Goal: Information Seeking & Learning: Learn about a topic

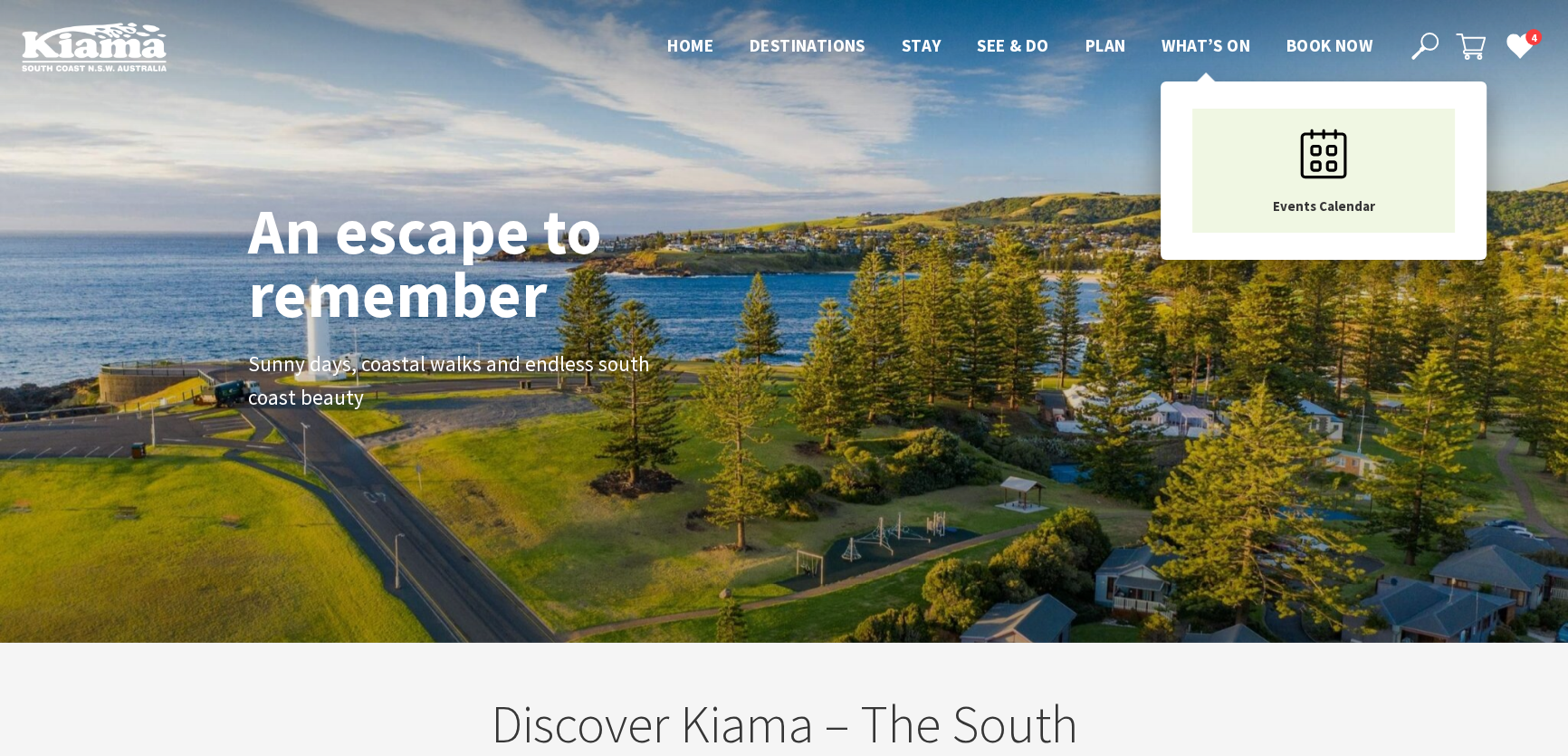
scroll to position [26, 1580]
click at [1239, 41] on span "What’s On" at bounding box center [1205, 45] width 89 height 22
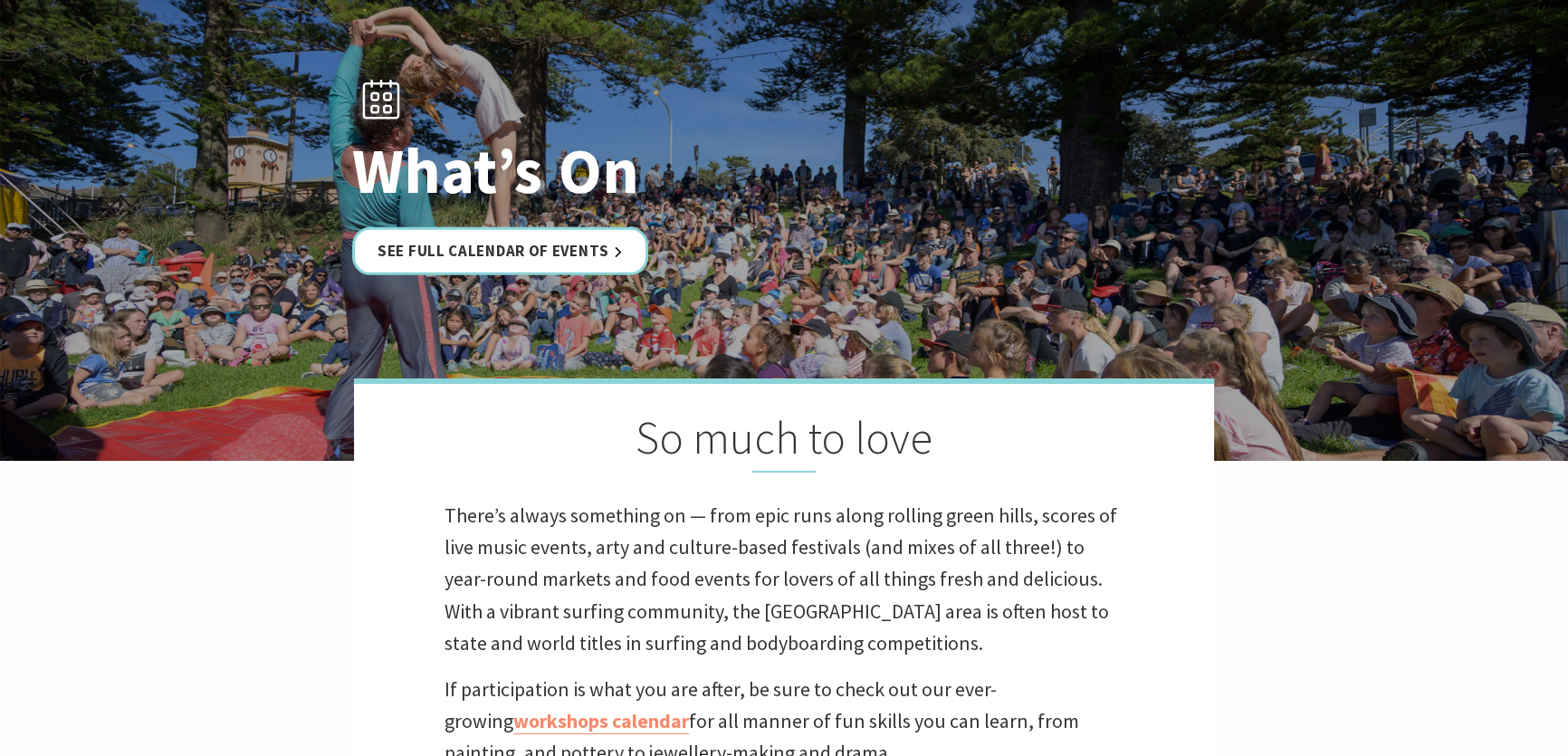
scroll to position [329, 0]
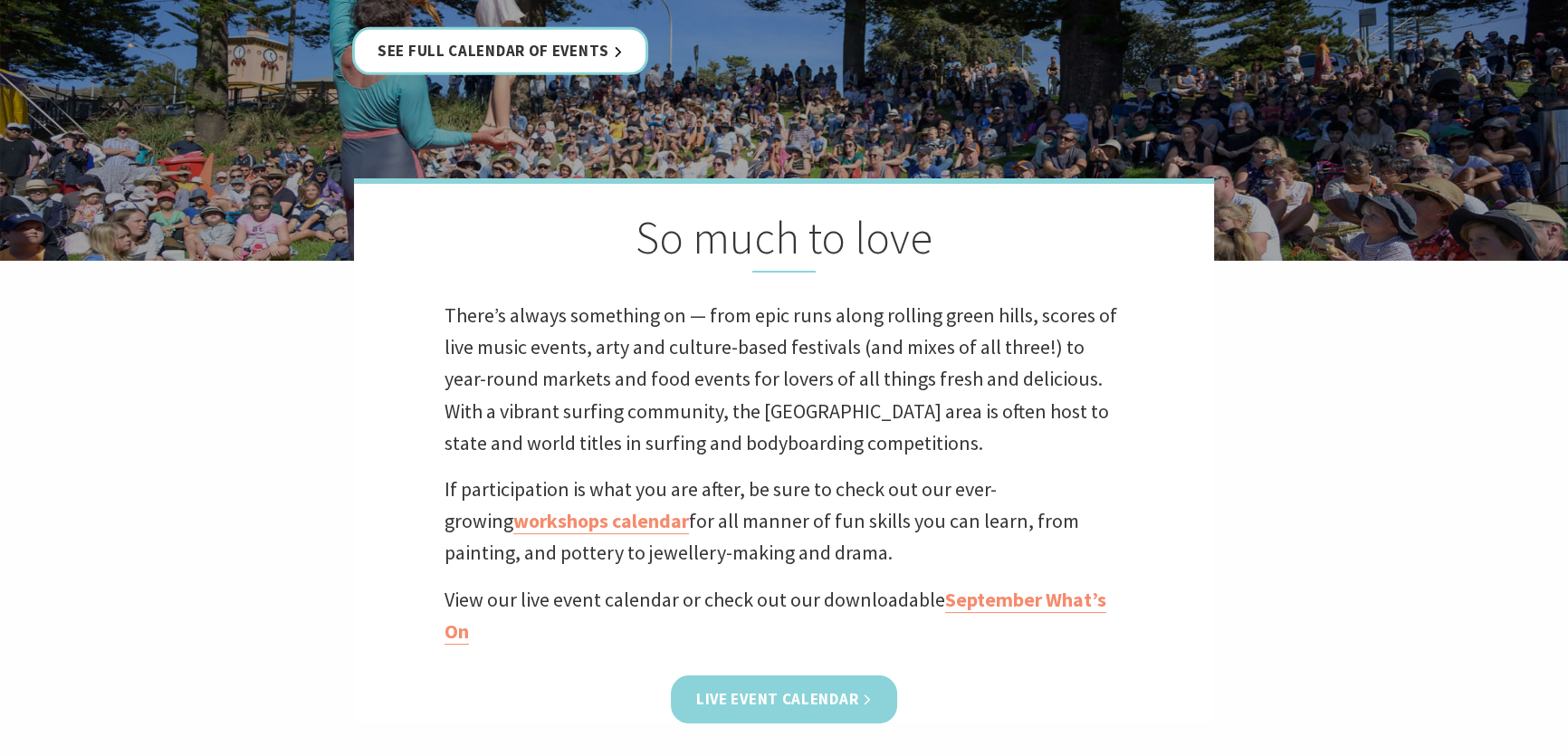
click at [738, 710] on link "Live Event Calendar" at bounding box center [784, 698] width 226 height 48
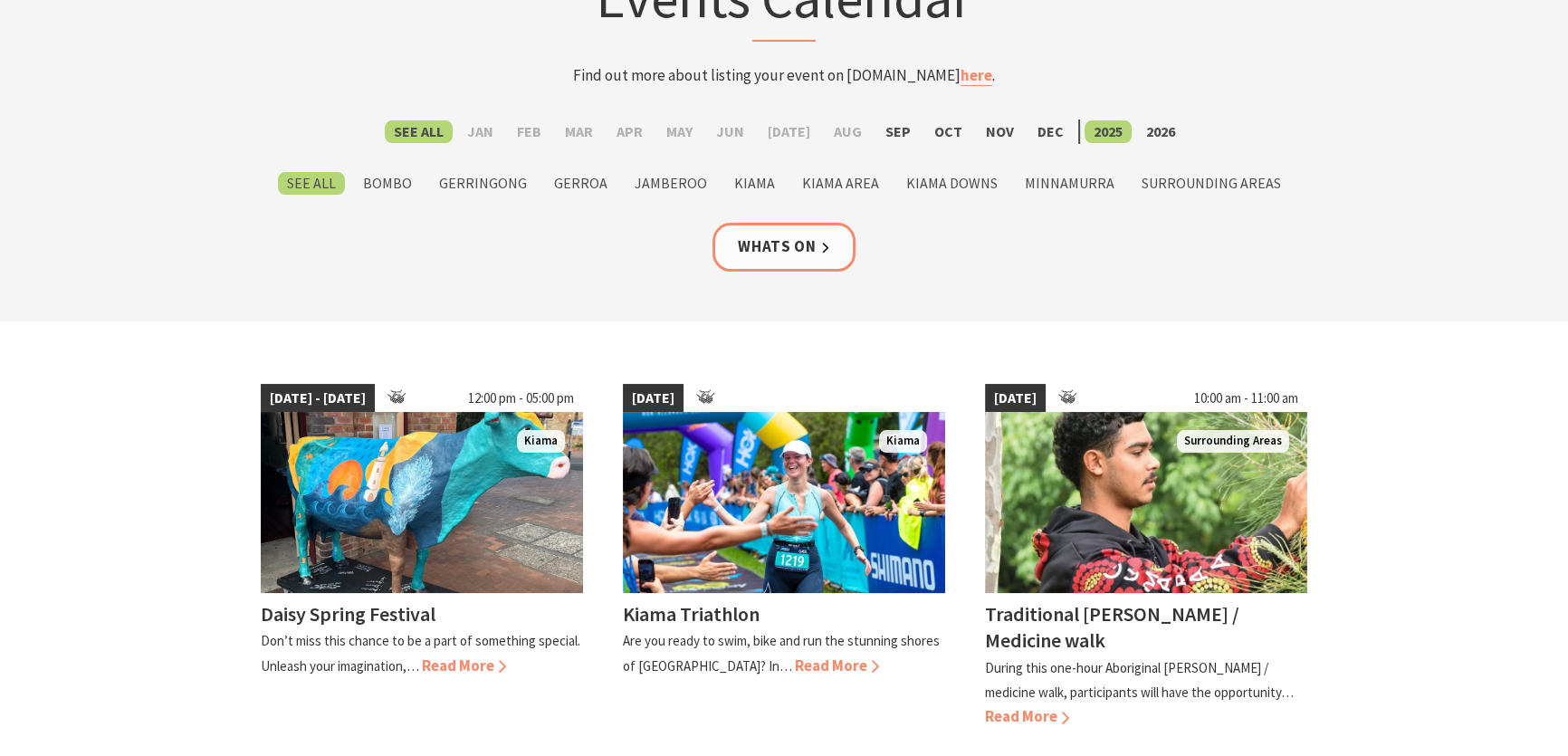
scroll to position [246, 0]
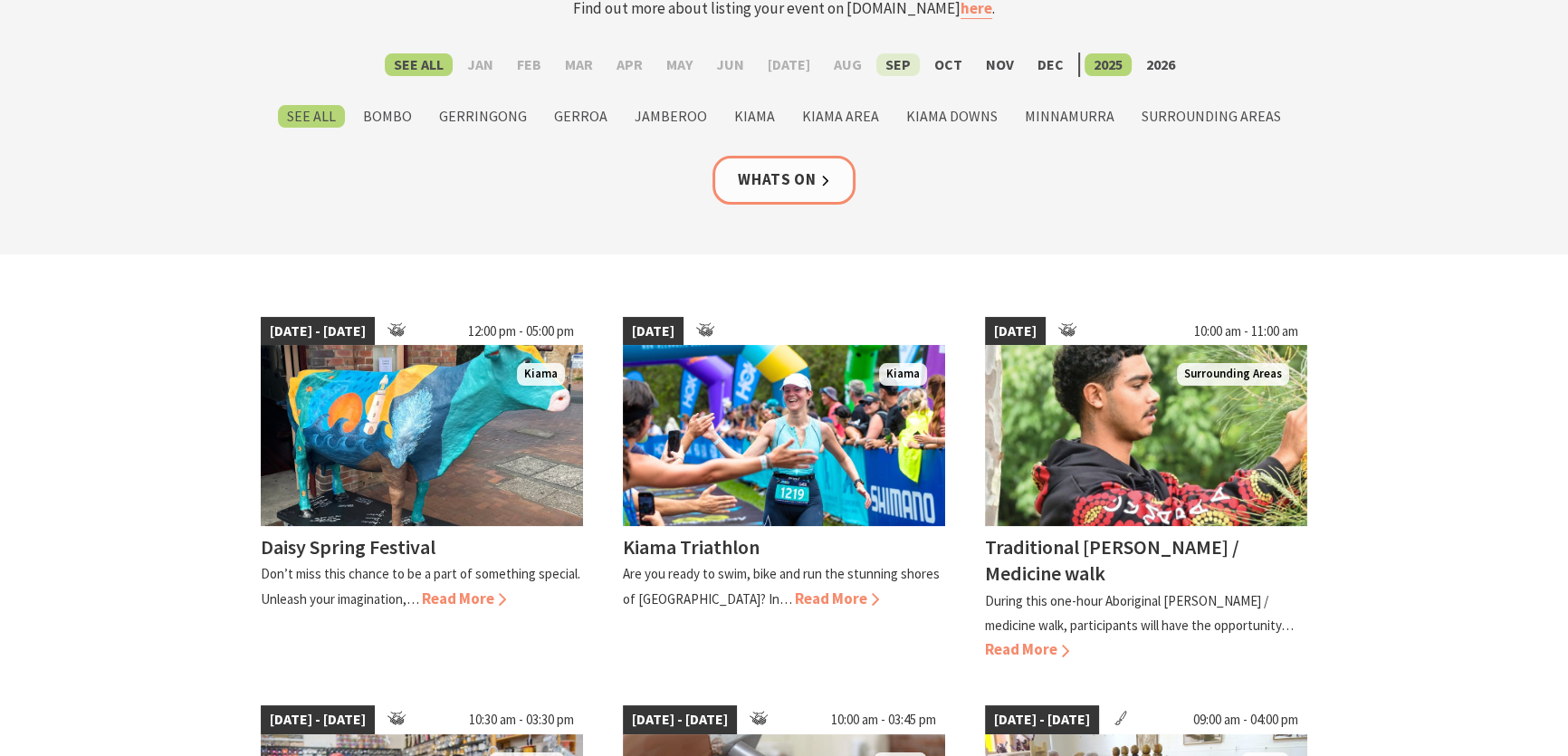
click at [876, 62] on label "Sep" at bounding box center [898, 65] width 43 height 22
click at [0, 0] on input "Sep" at bounding box center [0, 0] width 0 height 0
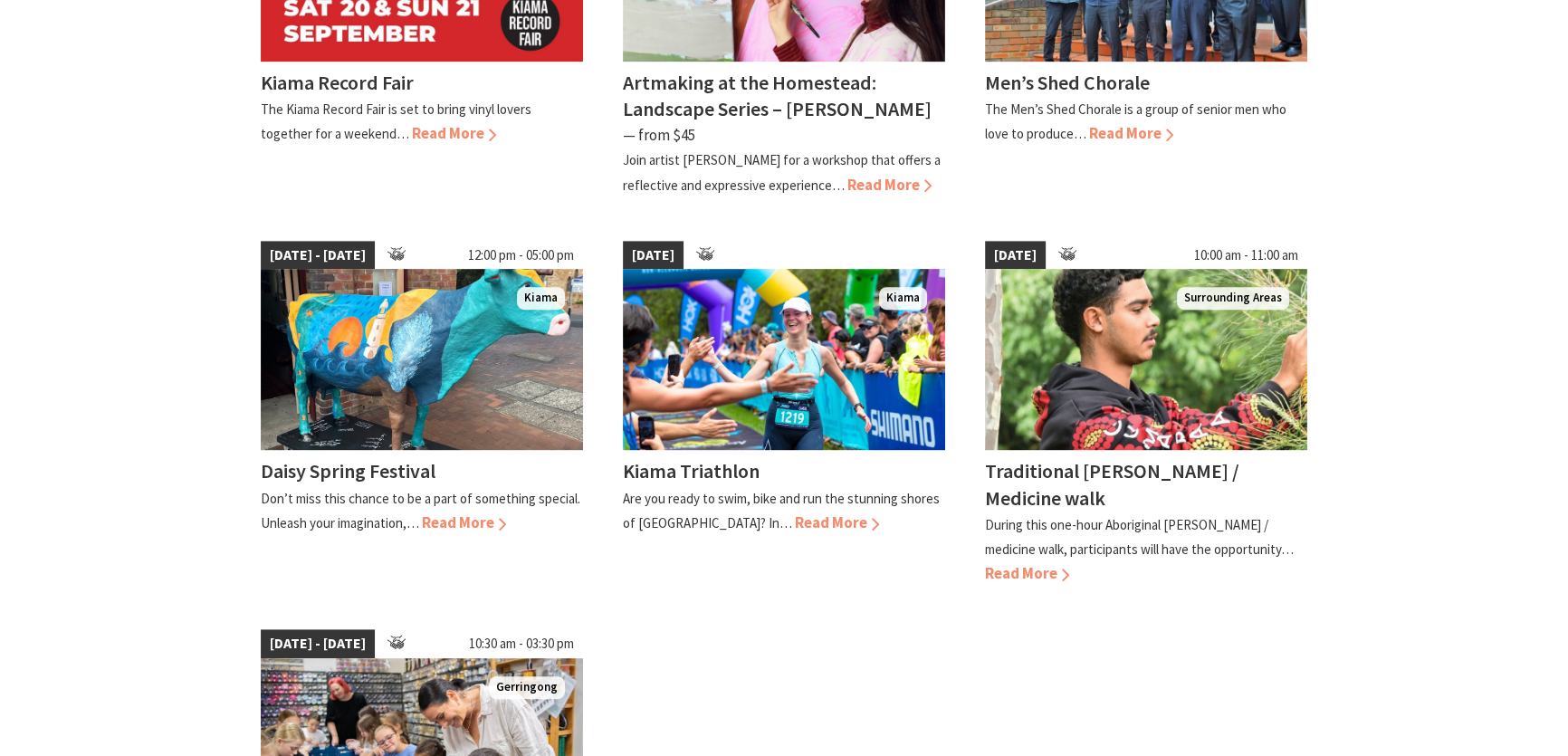
scroll to position [1151, 0]
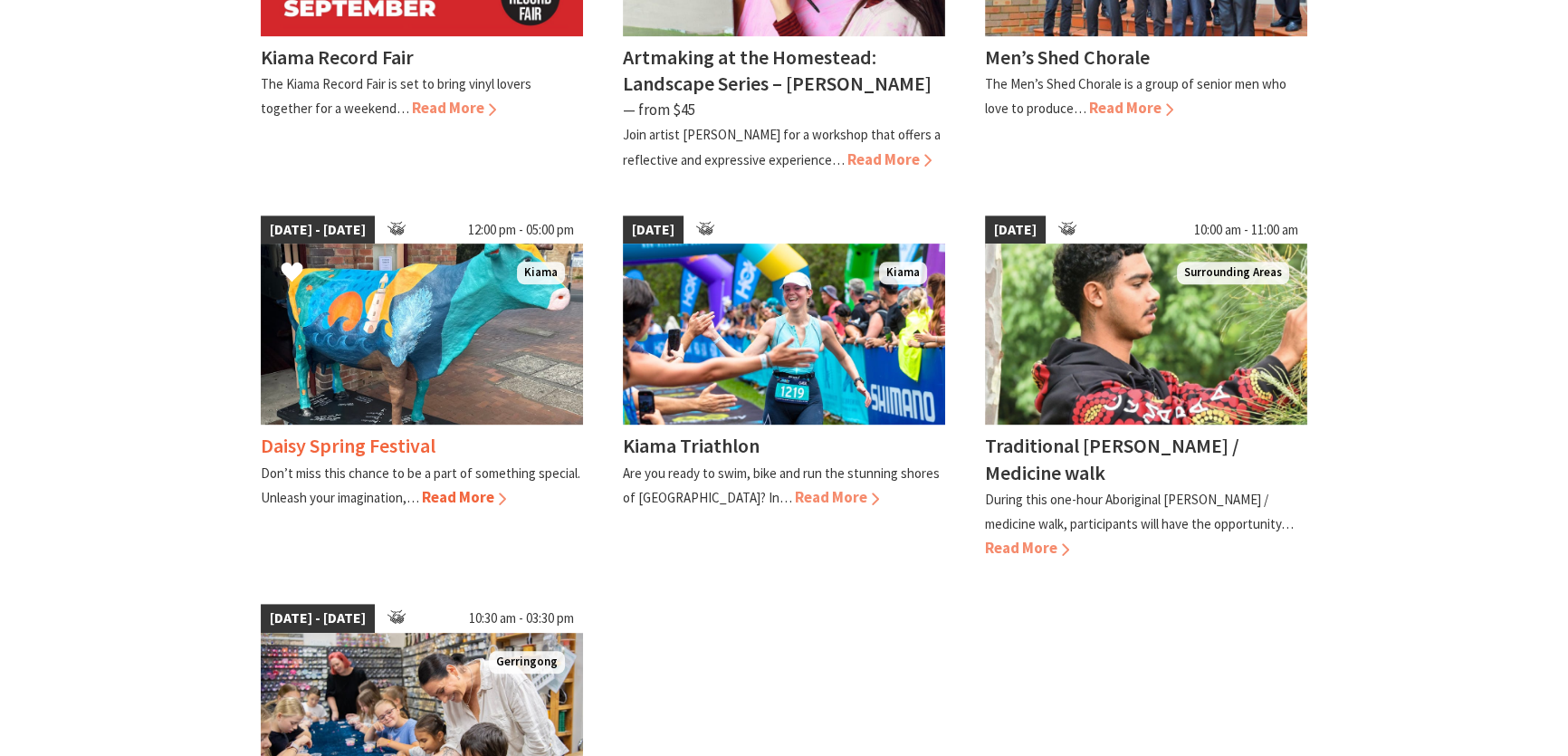
click at [458, 493] on span "Read More" at bounding box center [464, 497] width 84 height 20
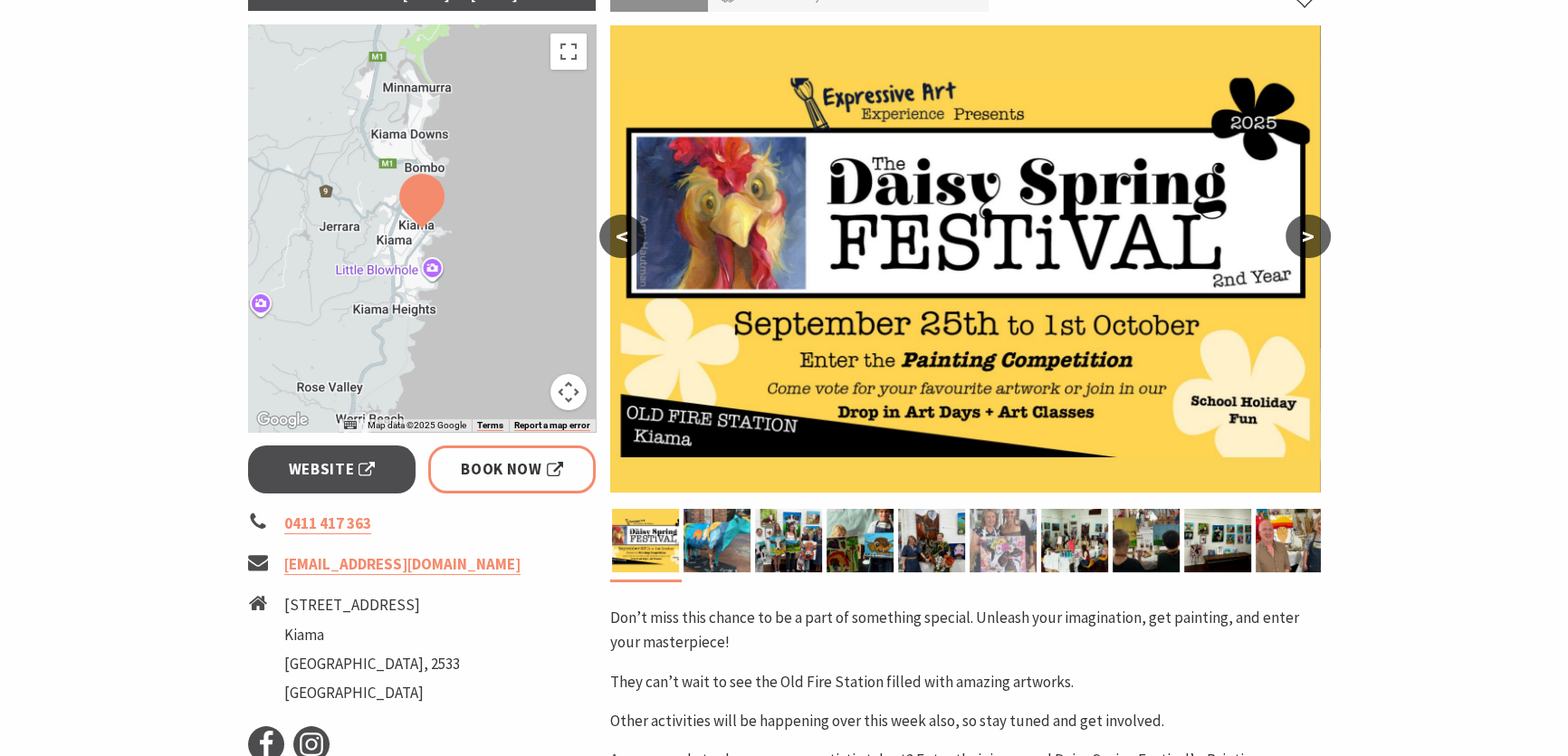
scroll to position [329, 0]
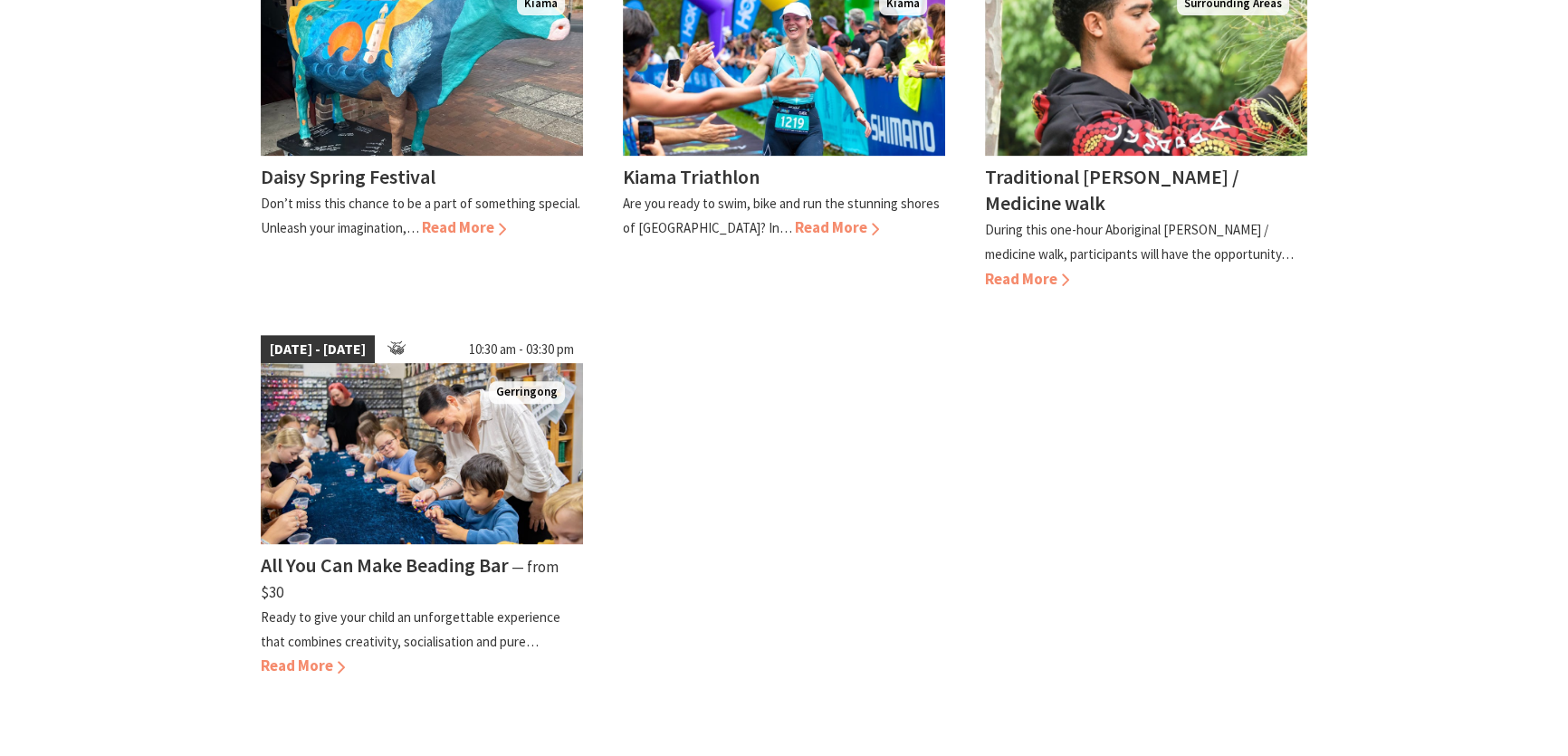
scroll to position [906, 0]
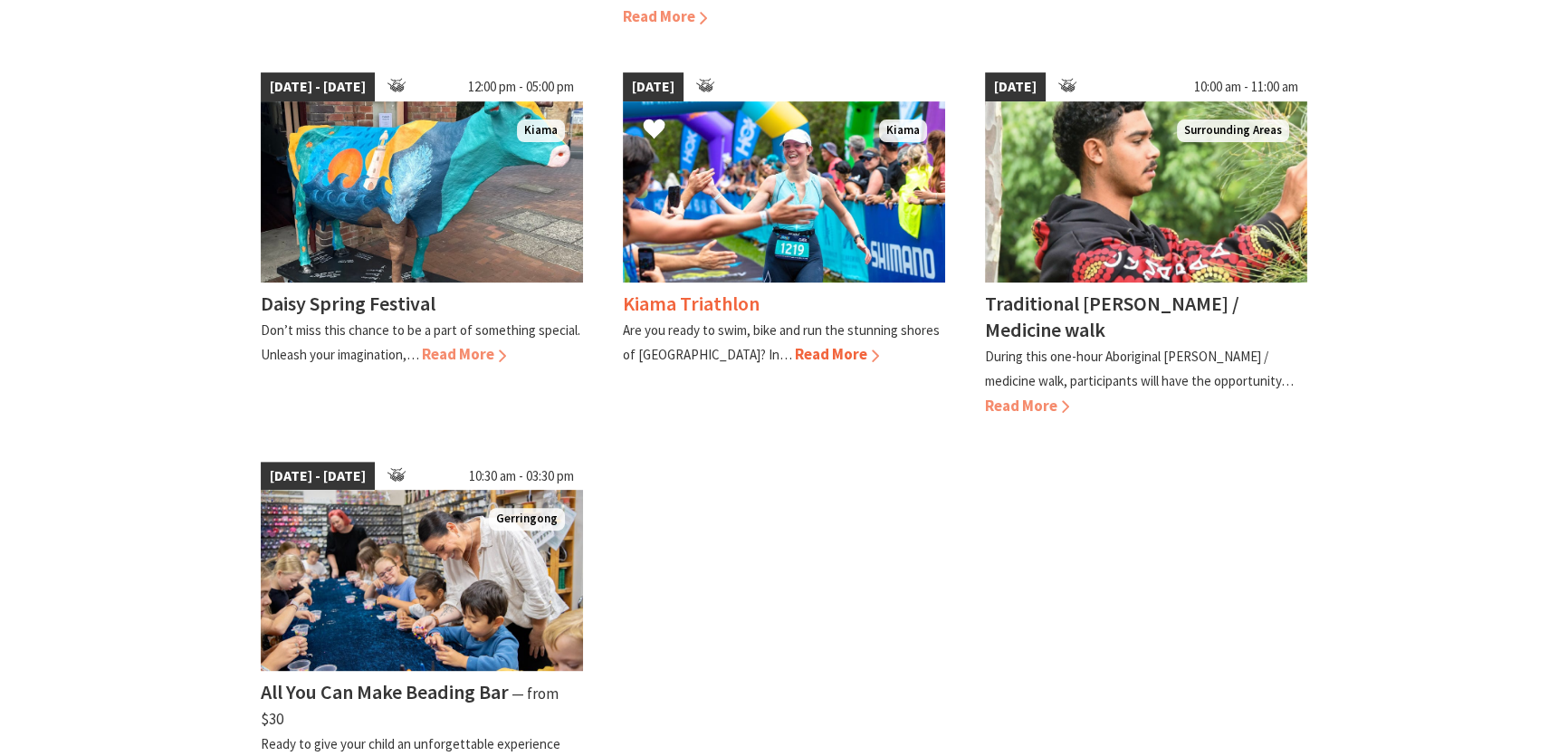
click at [795, 349] on span "Read More" at bounding box center [837, 354] width 84 height 20
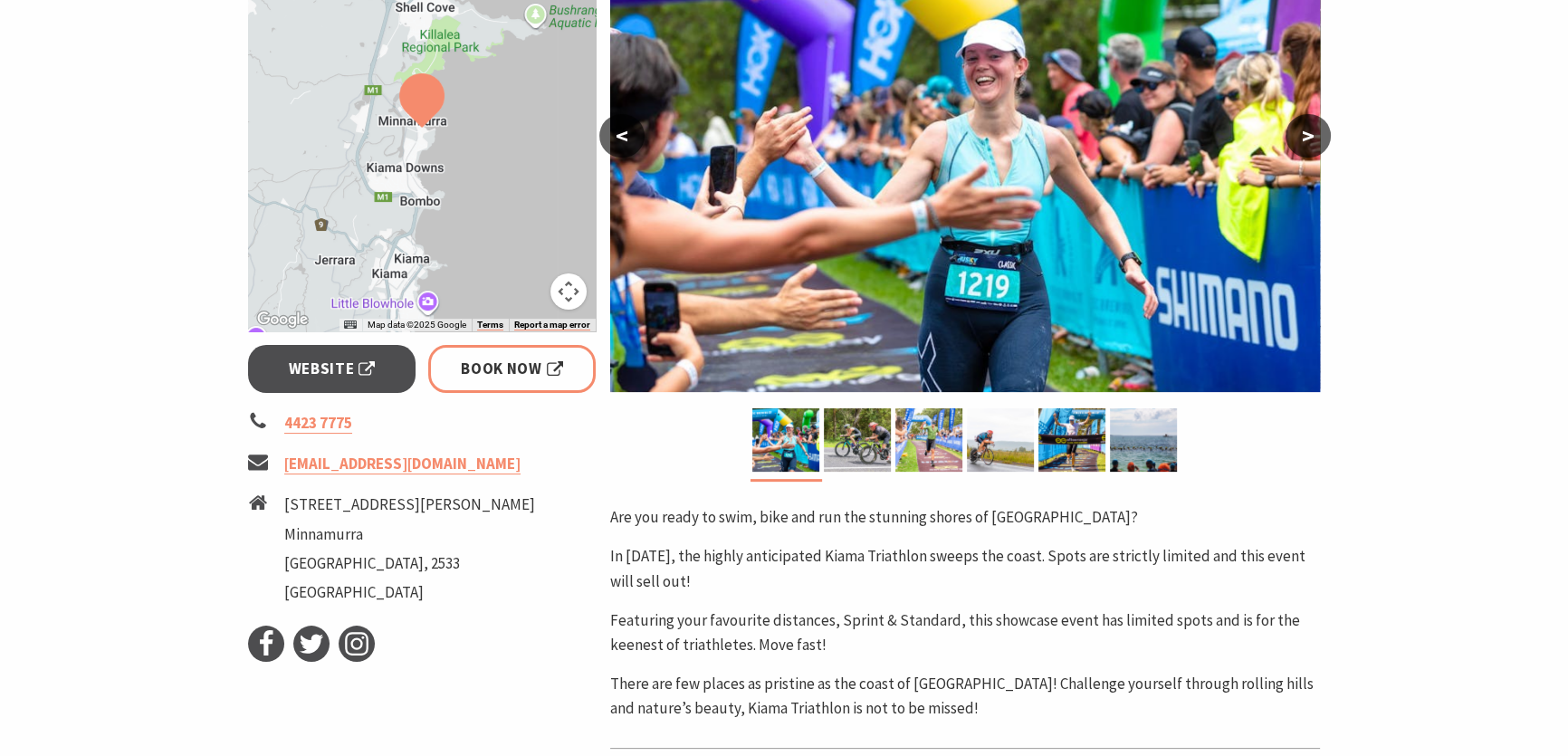
scroll to position [493, 0]
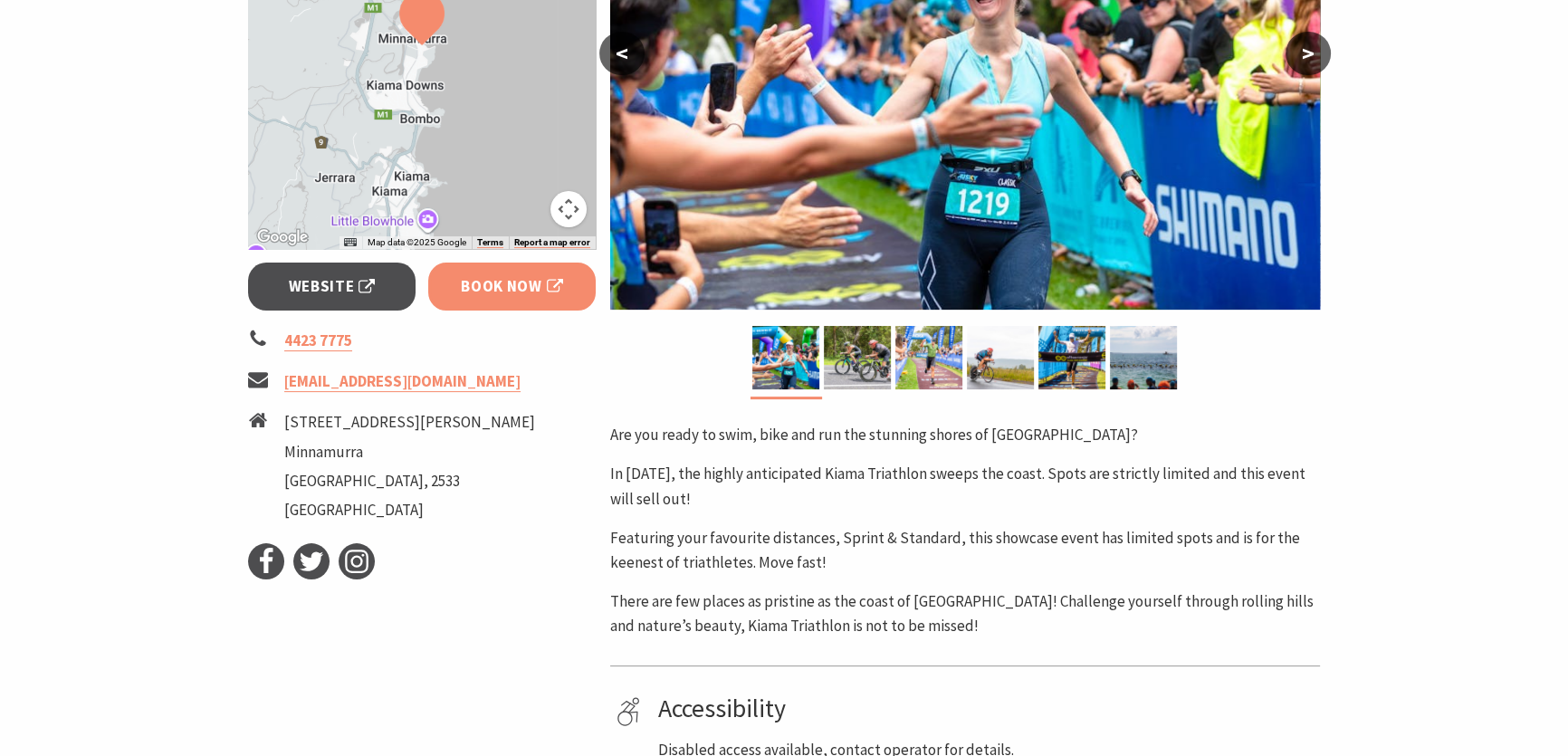
click at [502, 291] on span "Book Now" at bounding box center [512, 286] width 103 height 24
click at [499, 290] on span "Book Now" at bounding box center [512, 286] width 103 height 24
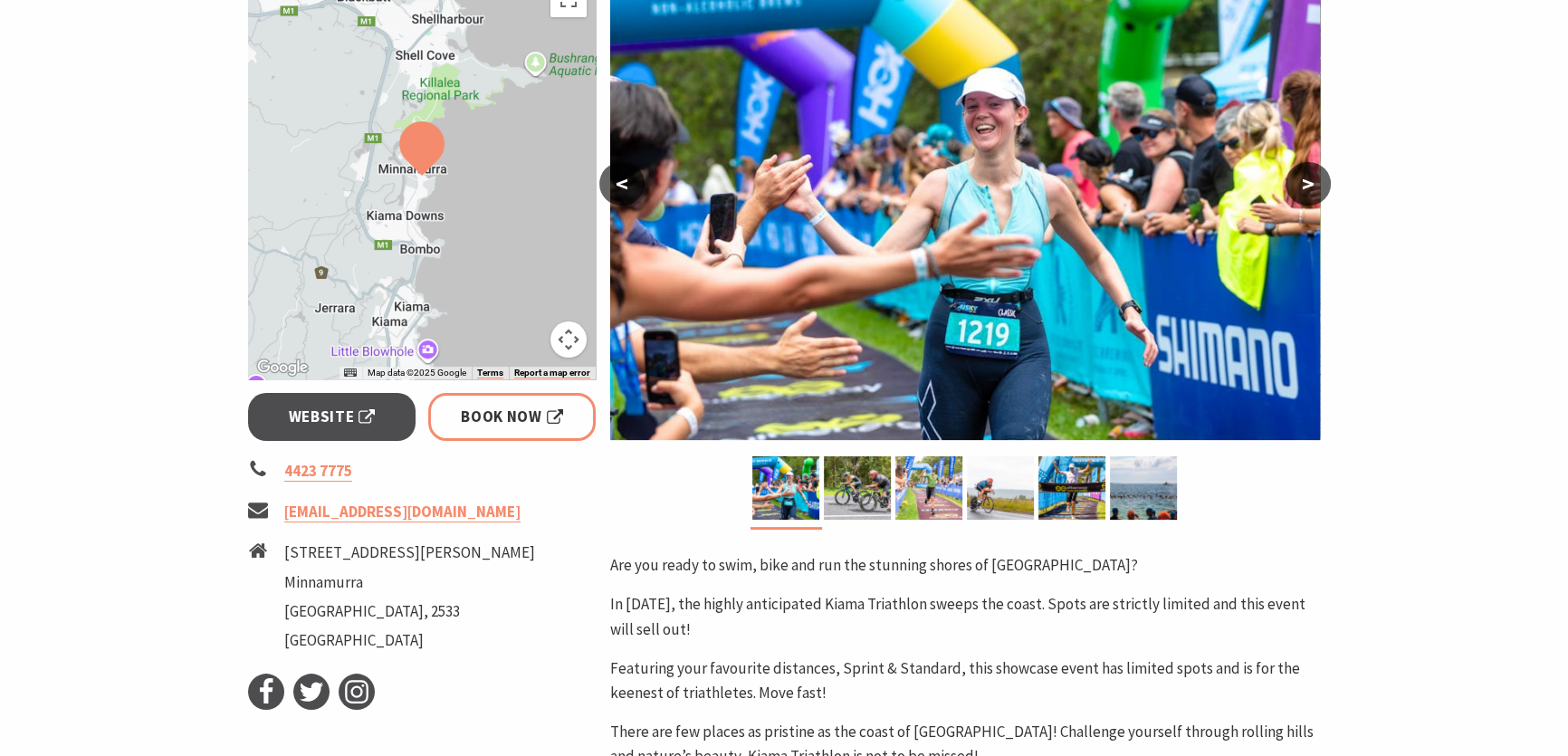
scroll to position [81, 0]
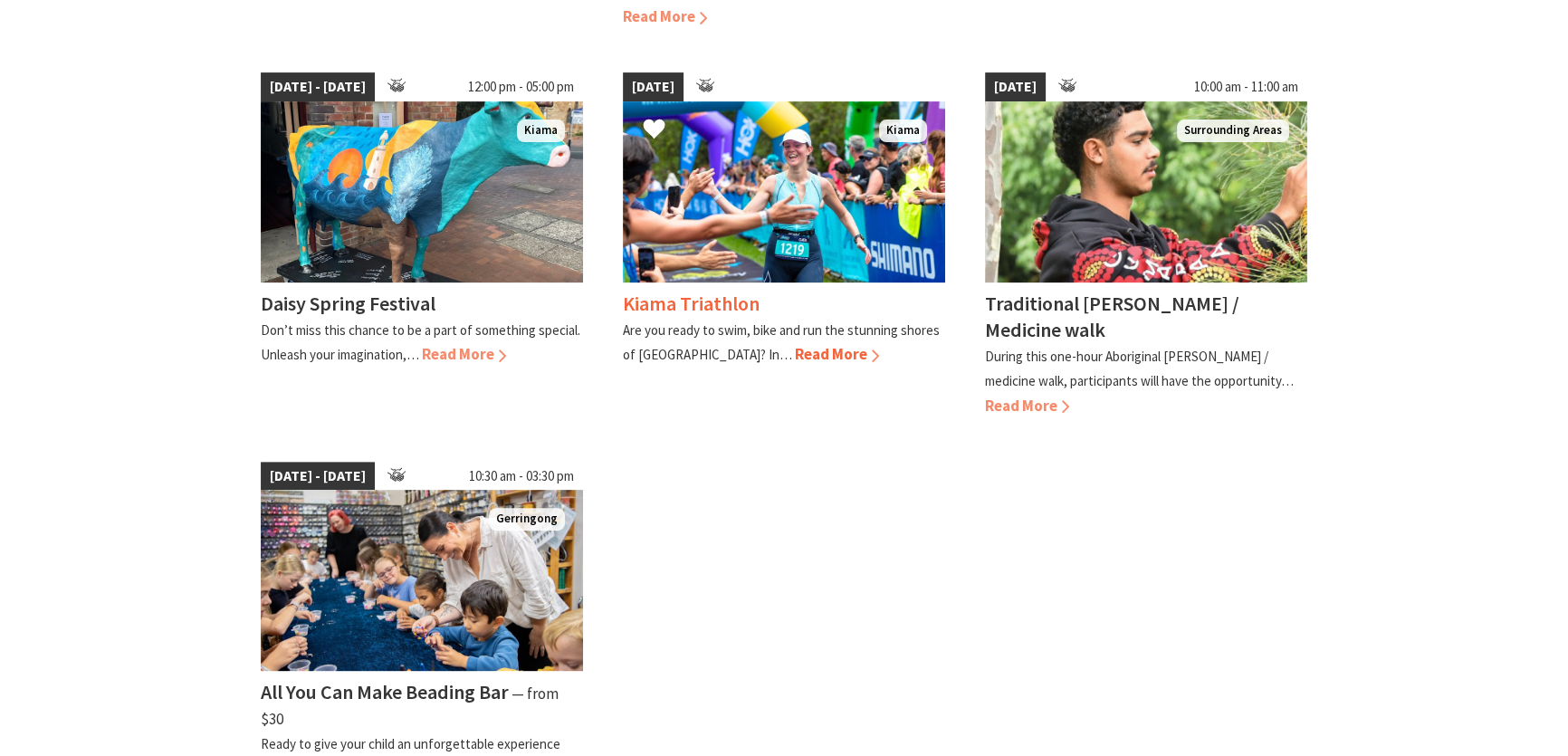
scroll to position [906, 0]
click at [795, 348] on span "Read More" at bounding box center [837, 354] width 84 height 20
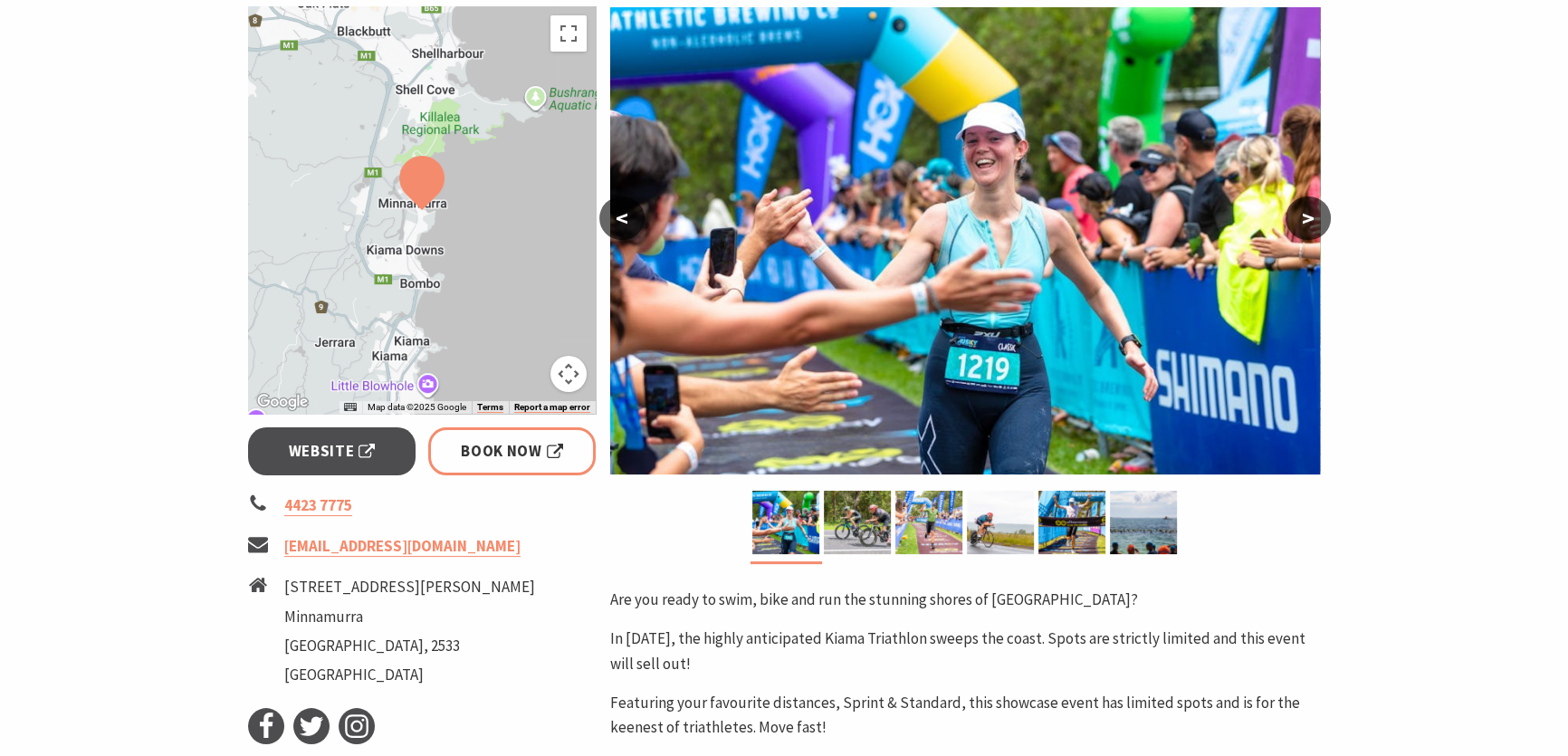
scroll to position [493, 0]
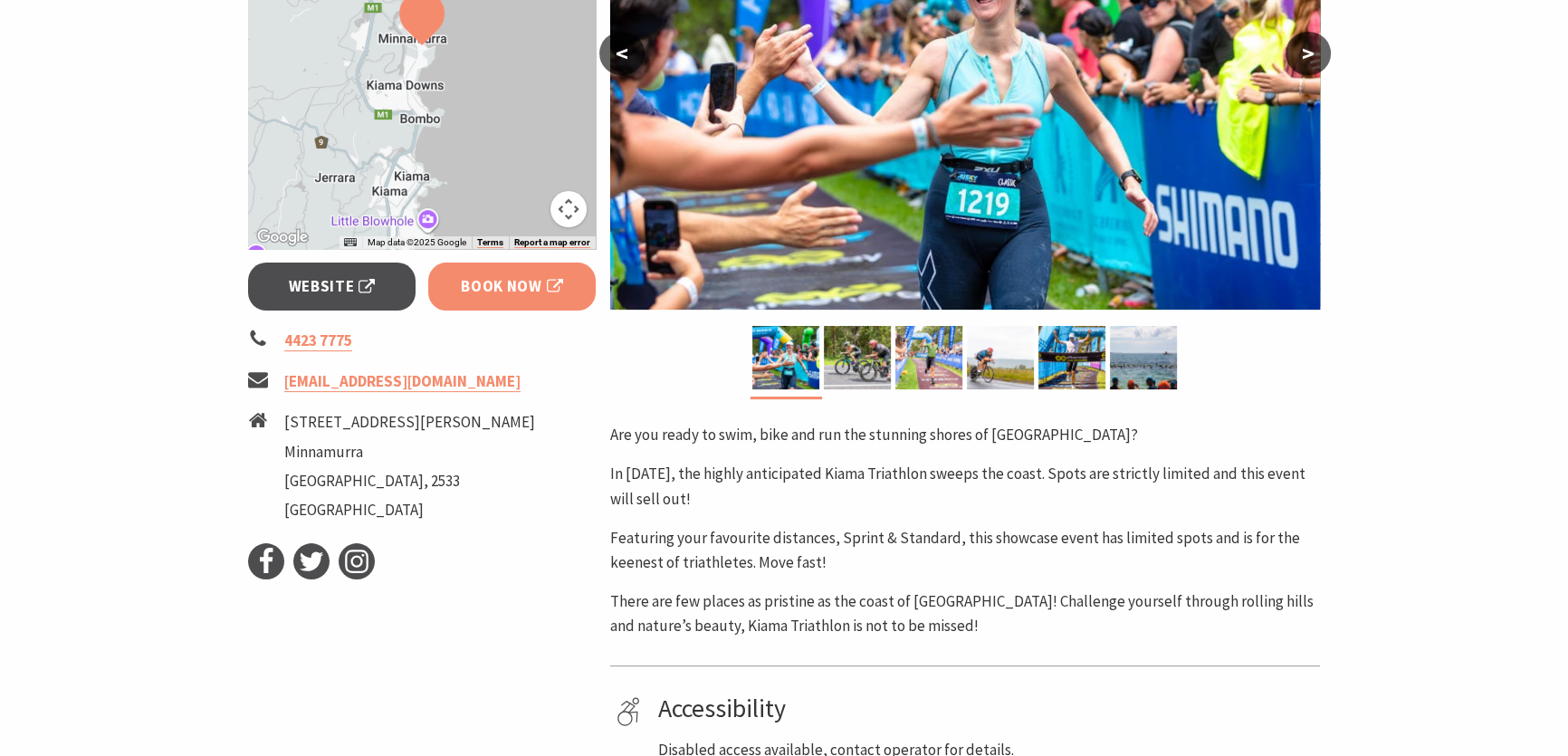
click at [505, 291] on span "Book Now" at bounding box center [512, 286] width 103 height 24
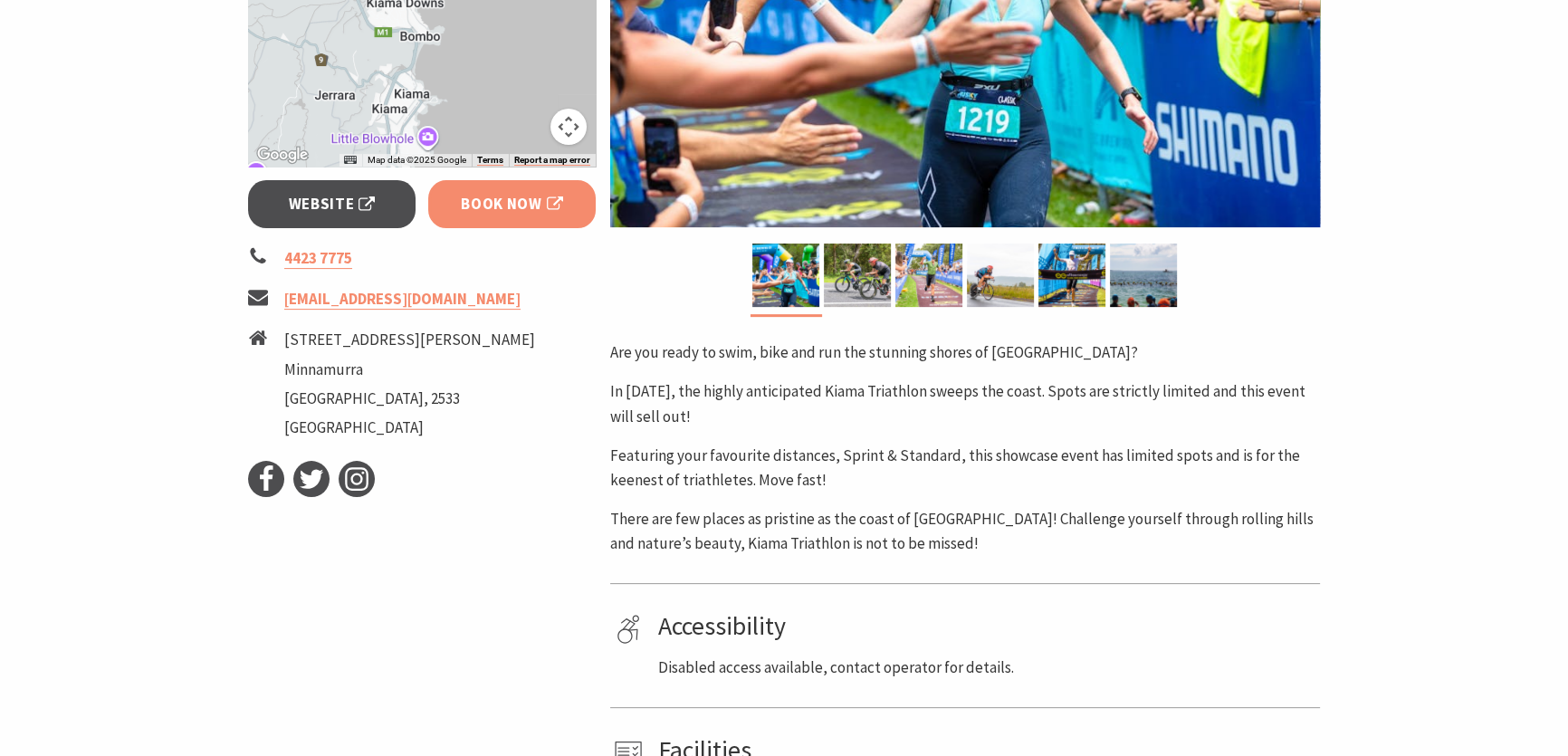
click at [486, 207] on span "Book Now" at bounding box center [512, 203] width 103 height 24
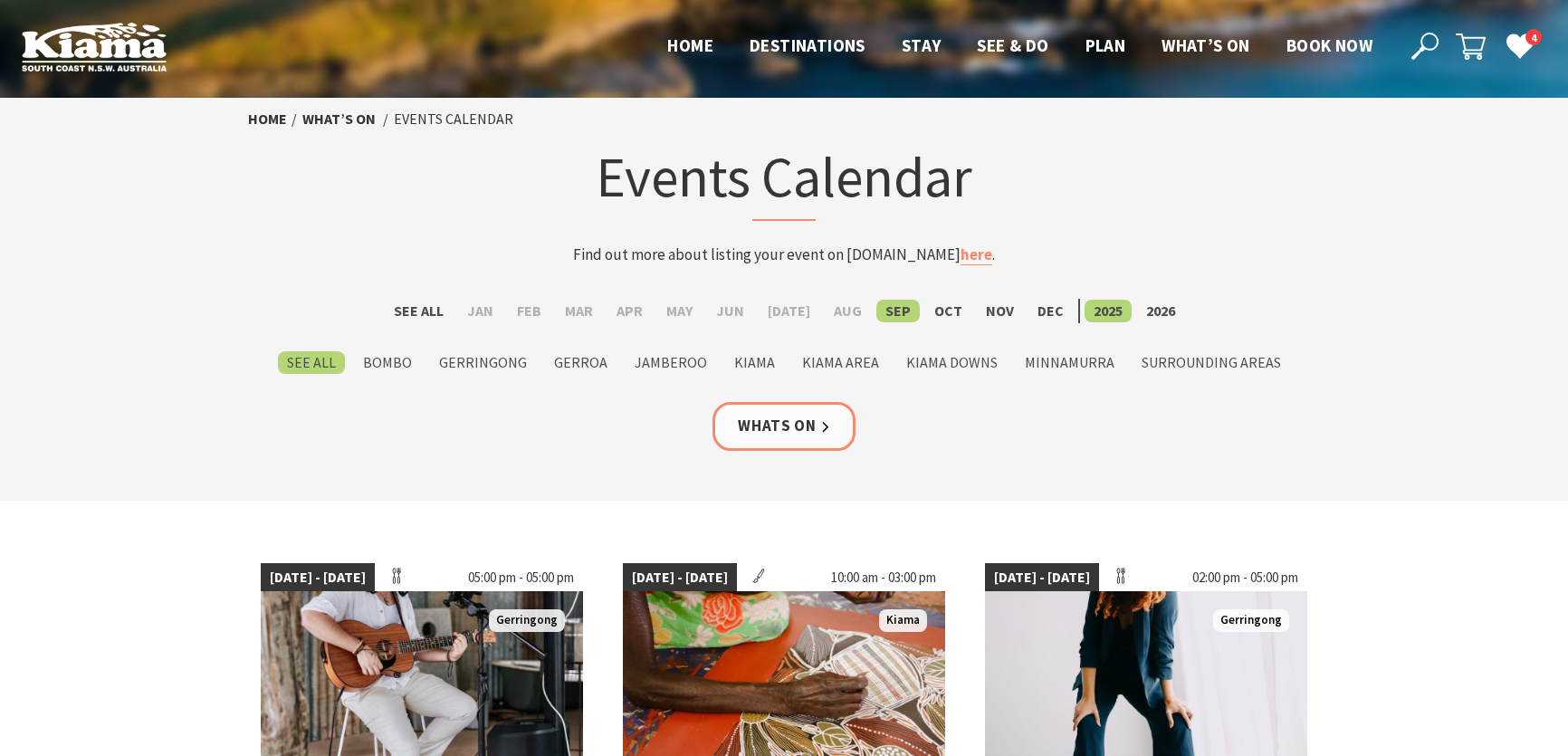
scroll to position [906, 0]
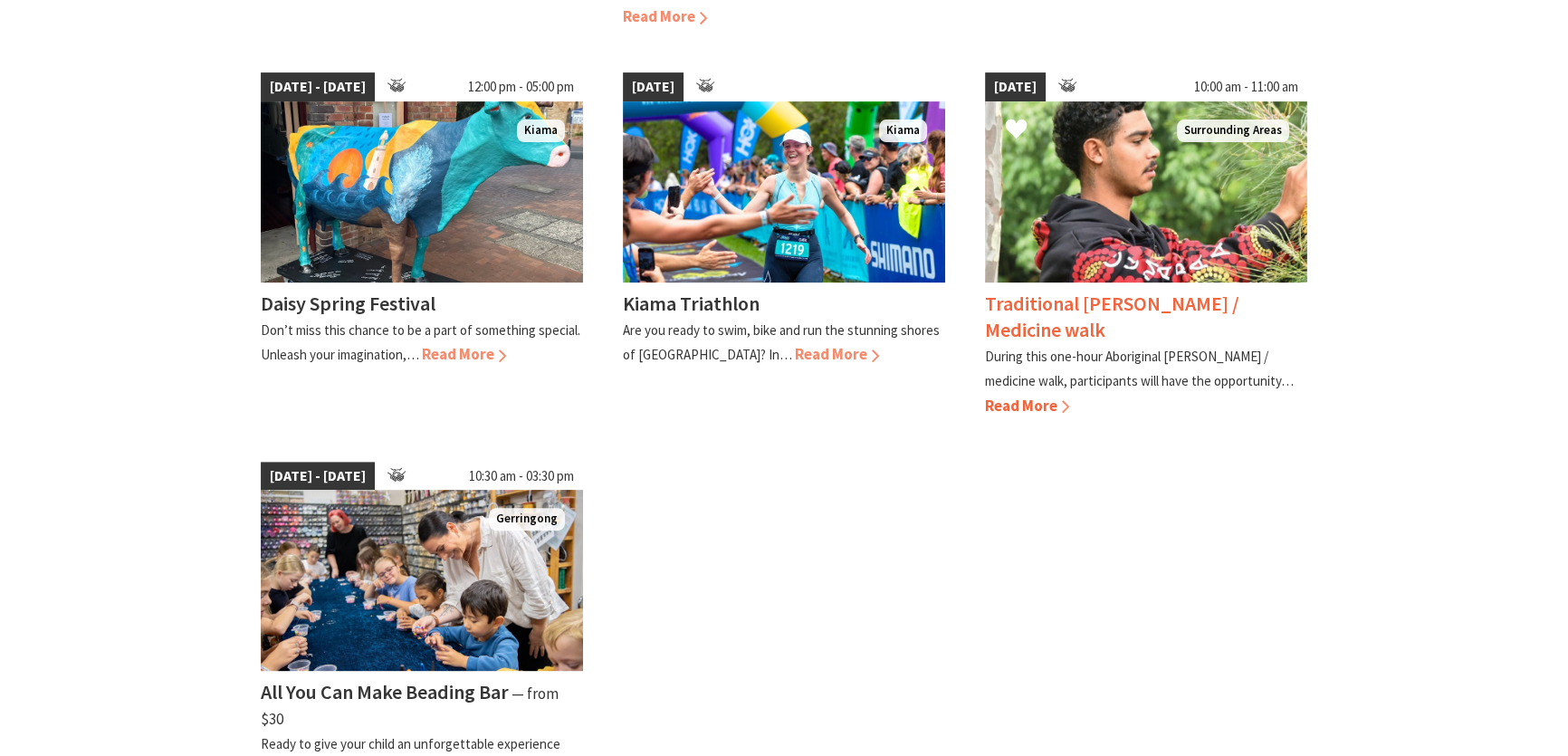
click at [1040, 401] on span "Read More" at bounding box center [1027, 405] width 84 height 20
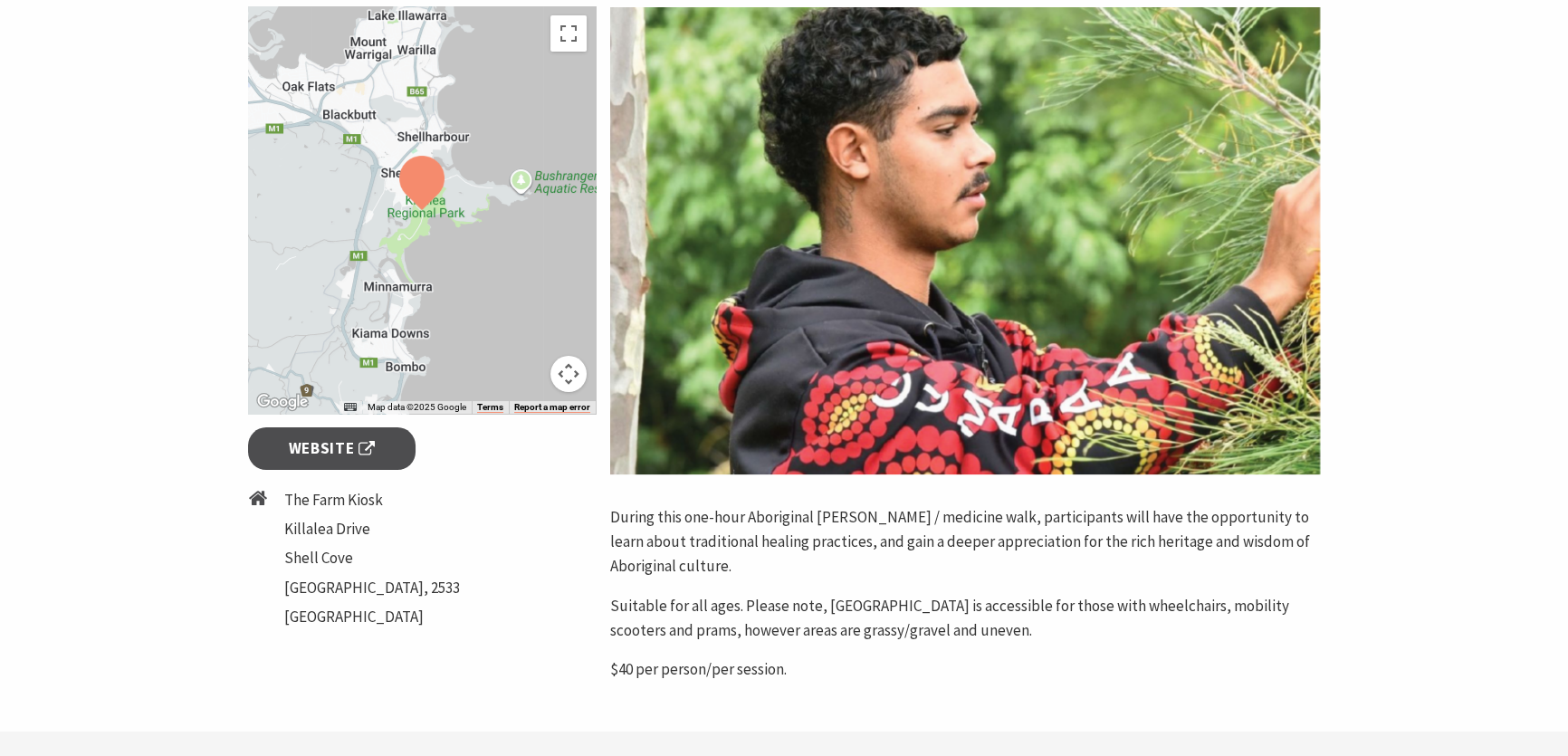
scroll to position [411, 0]
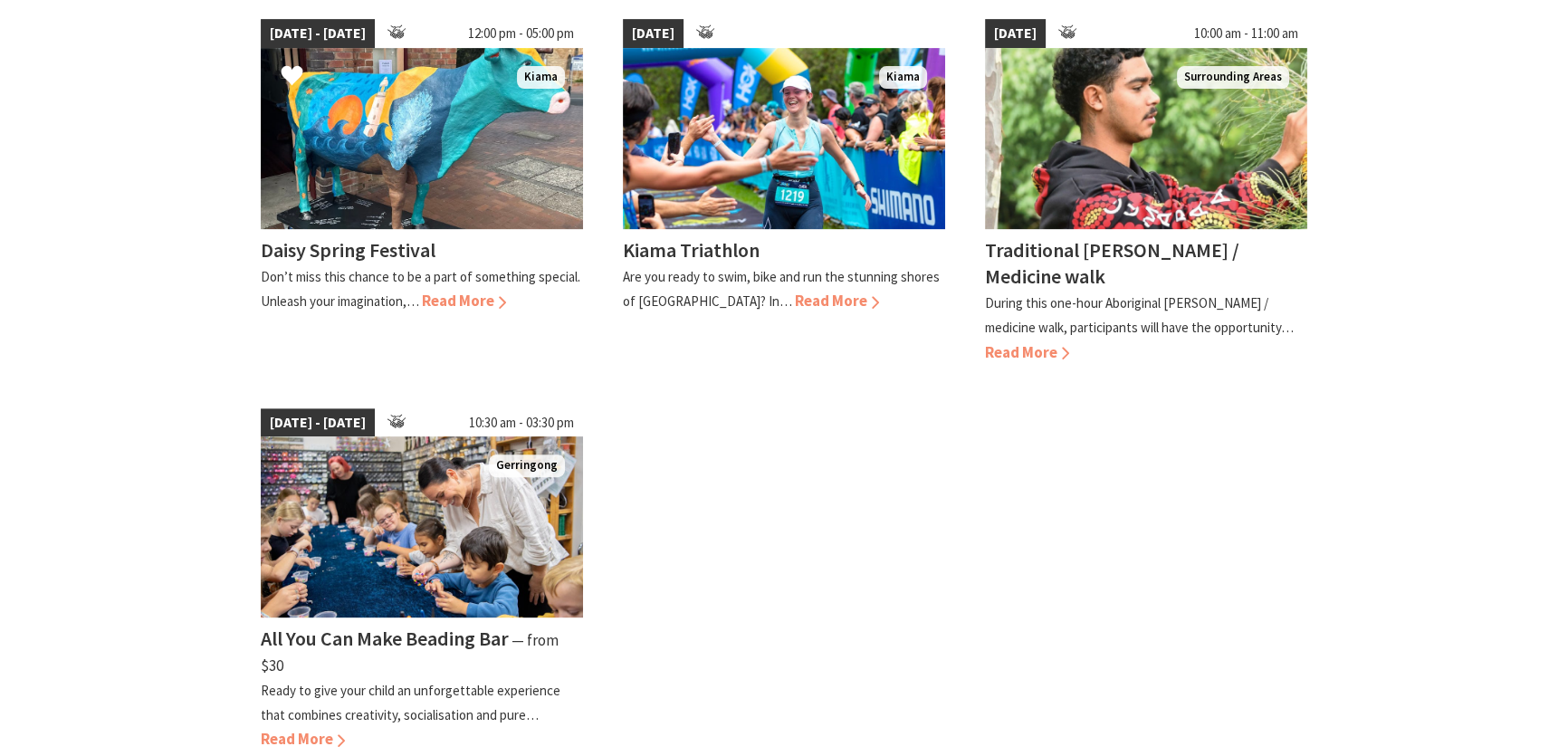
scroll to position [987, 0]
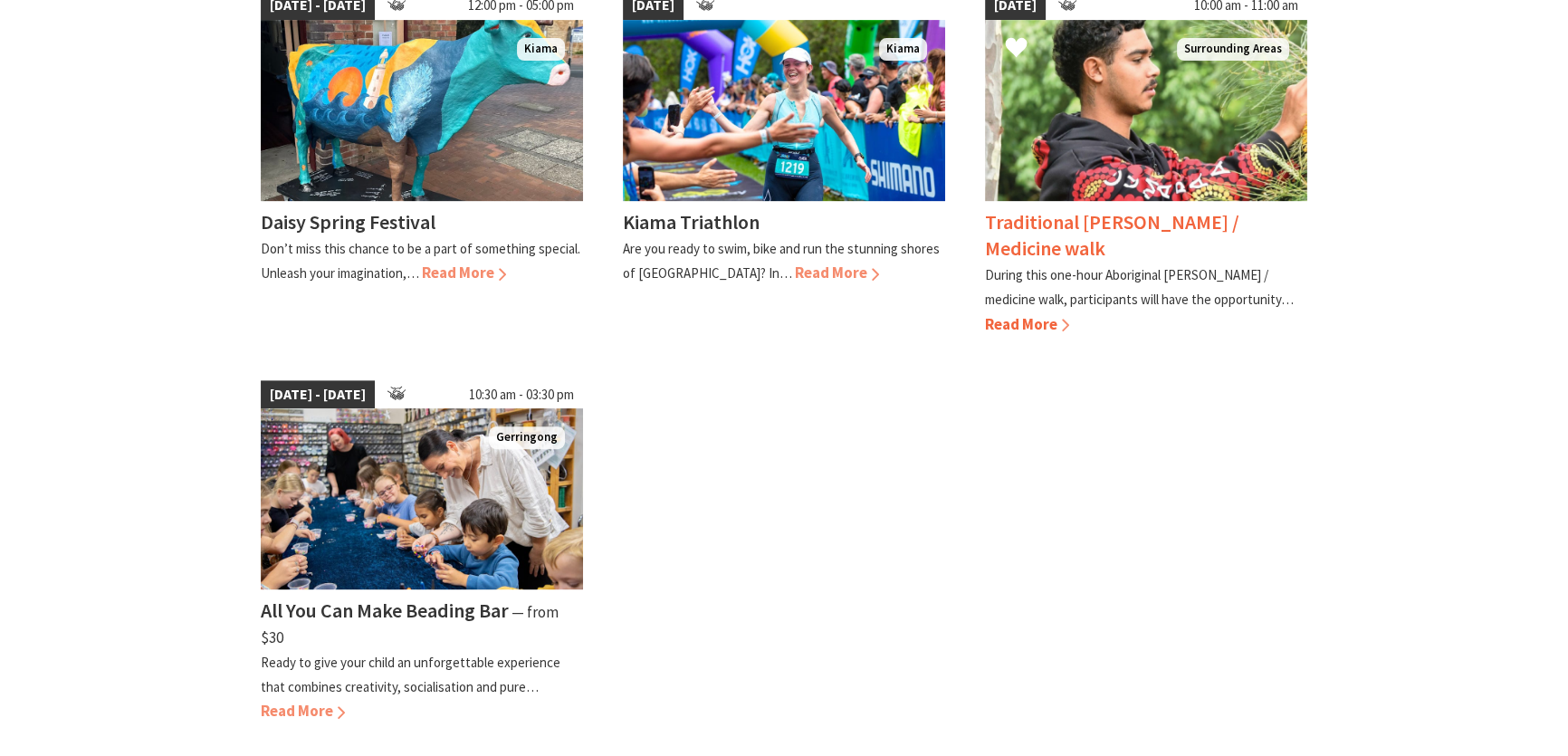
click at [1030, 299] on p "During this one-hour Aboriginal [PERSON_NAME] / medicine walk, participants wil…" at bounding box center [1140, 287] width 309 height 42
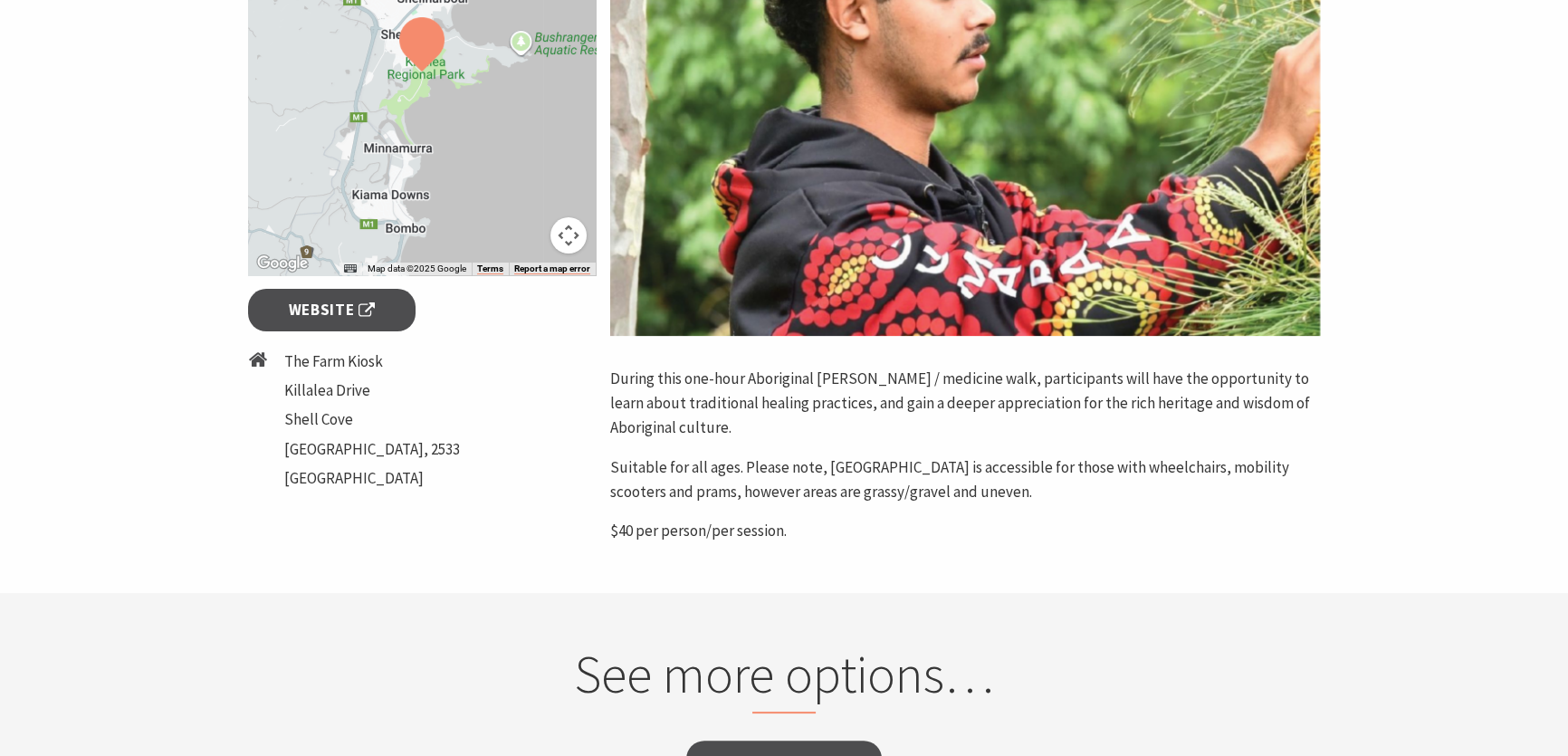
scroll to position [493, 0]
